Goal: Navigation & Orientation: Find specific page/section

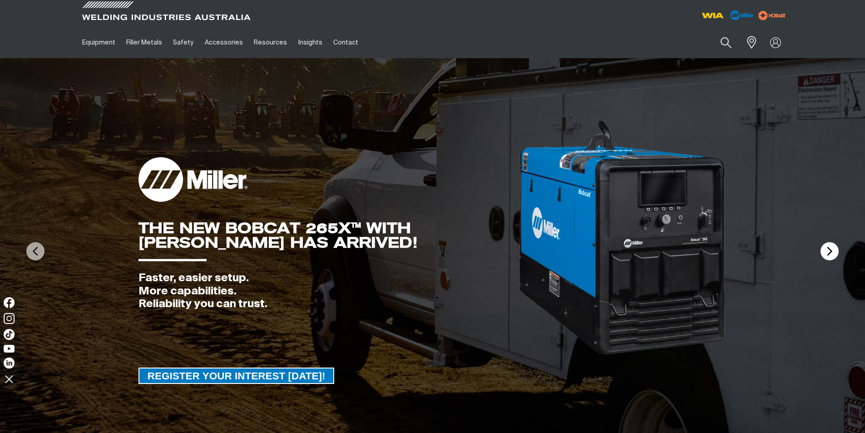
click at [826, 249] on img at bounding box center [829, 251] width 18 height 18
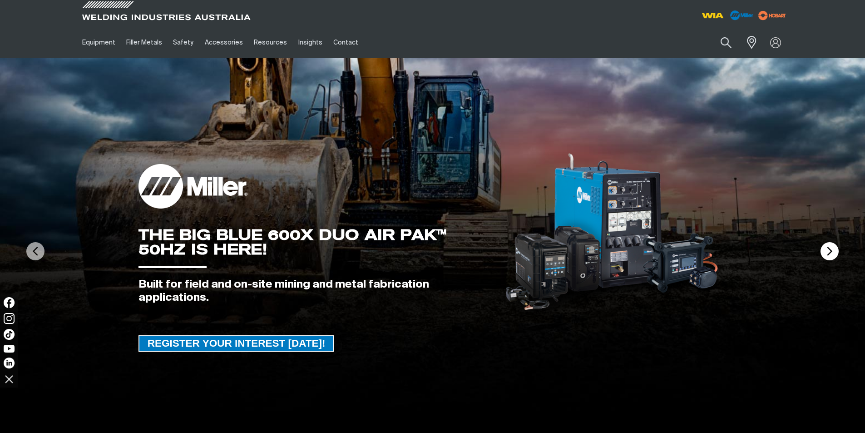
click at [826, 249] on img at bounding box center [829, 251] width 18 height 18
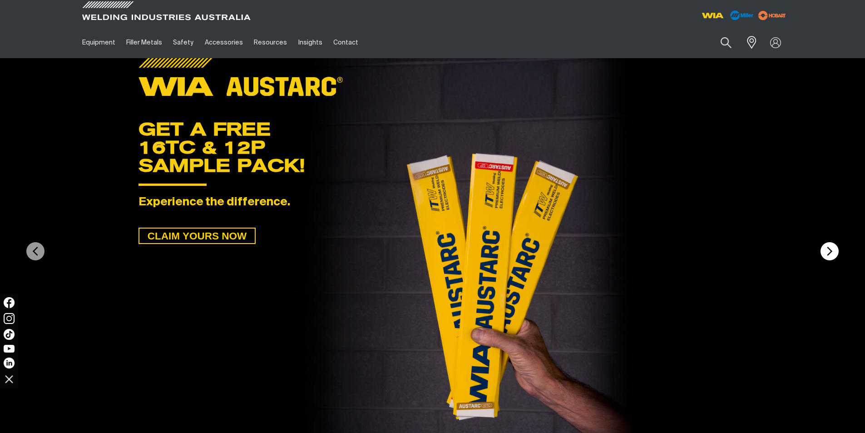
click at [826, 249] on img at bounding box center [829, 251] width 18 height 18
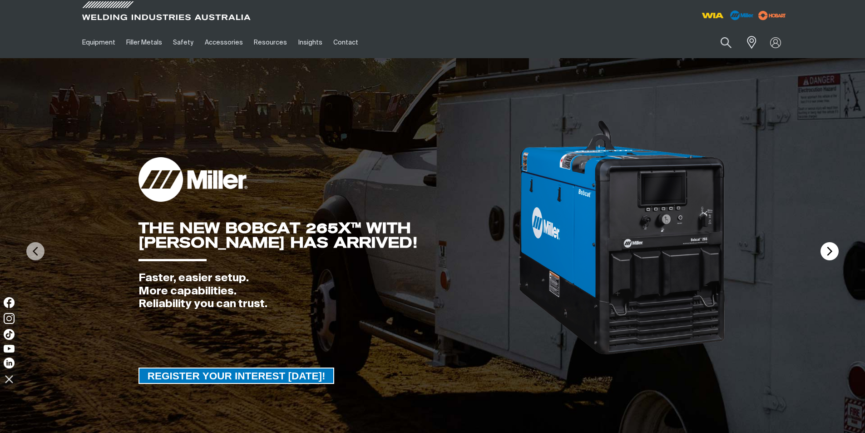
click at [826, 249] on img at bounding box center [829, 251] width 18 height 18
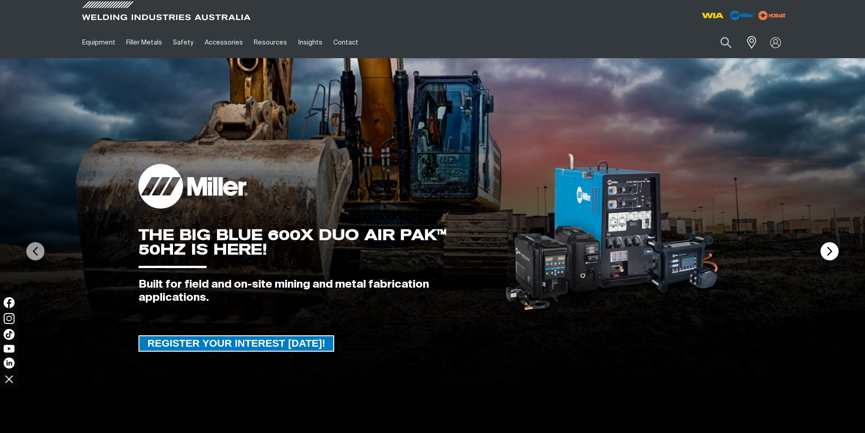
click at [826, 249] on img at bounding box center [829, 251] width 18 height 18
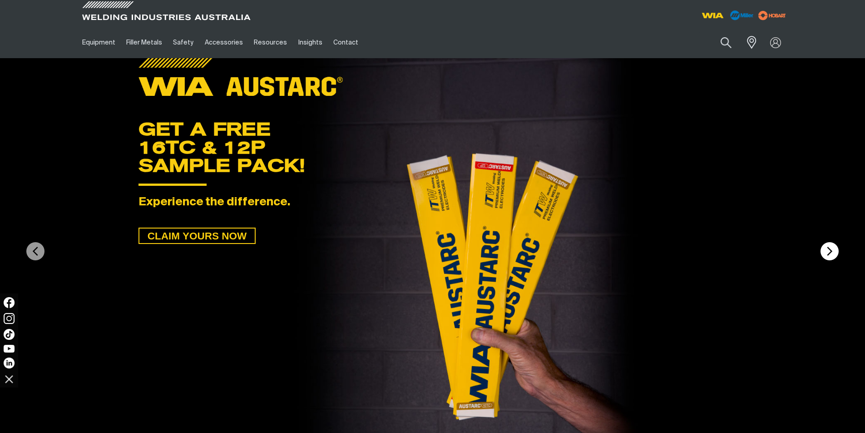
click at [826, 249] on img at bounding box center [829, 251] width 18 height 18
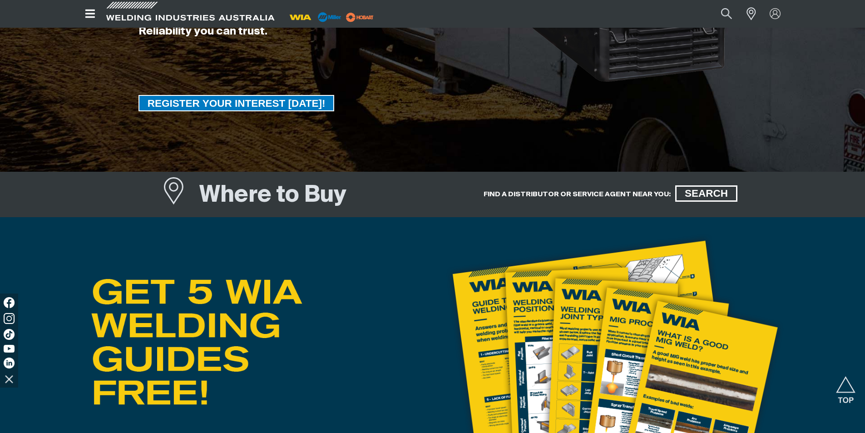
scroll to position [363, 0]
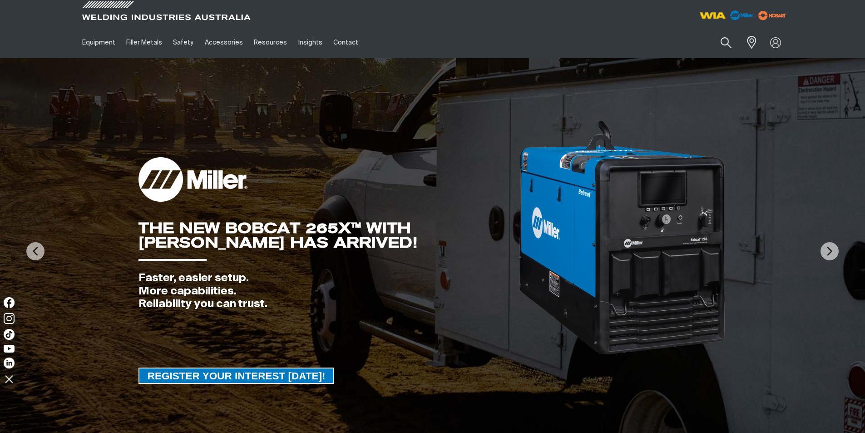
click at [715, 18] on img at bounding box center [712, 15] width 34 height 16
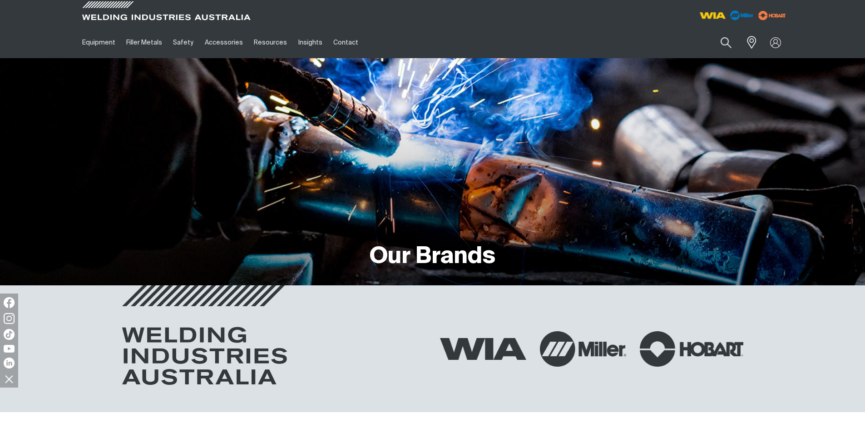
click at [703, 14] on img at bounding box center [712, 15] width 34 height 16
click at [741, 14] on img at bounding box center [740, 15] width 34 height 17
